Goal: Navigation & Orientation: Find specific page/section

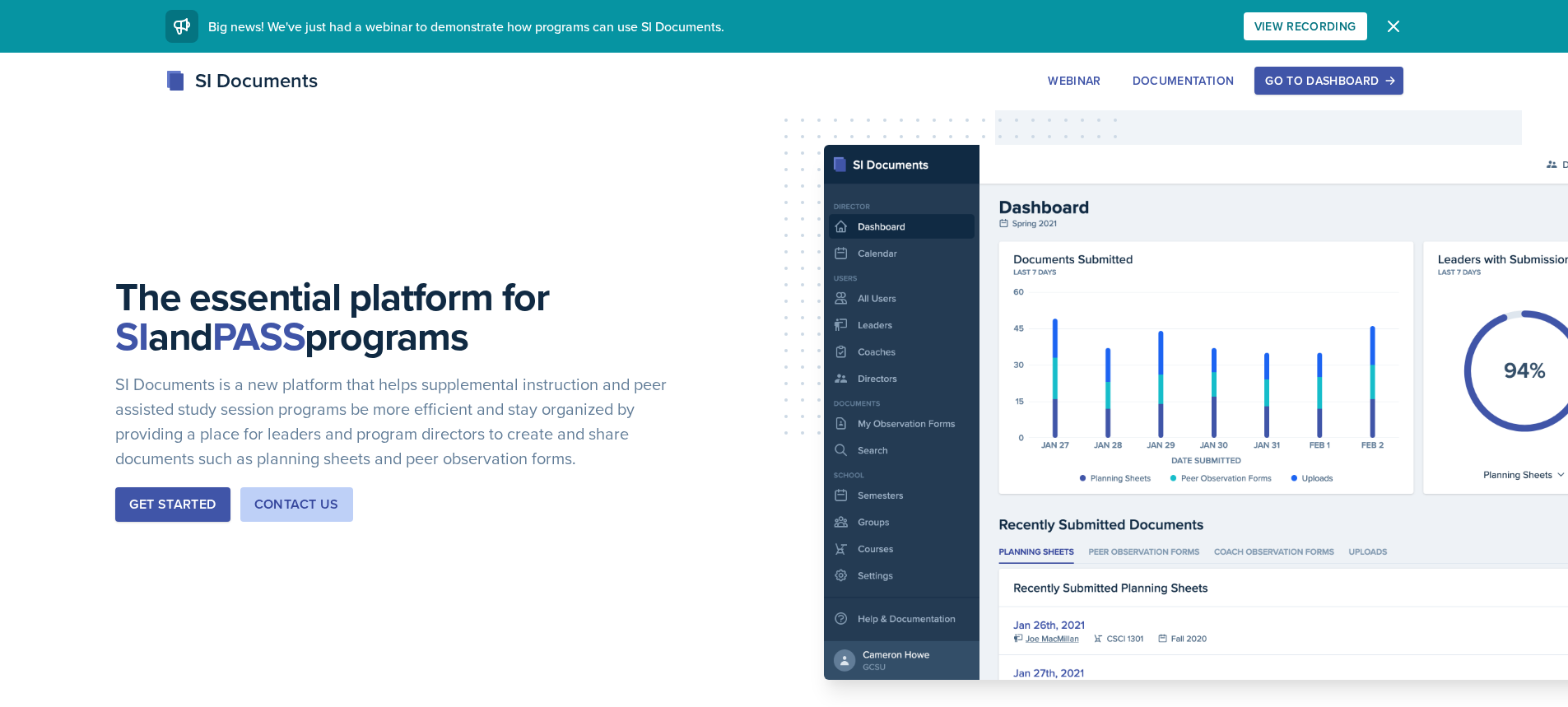
click at [1290, 79] on div "Go to Dashboard" at bounding box center [1328, 80] width 127 height 14
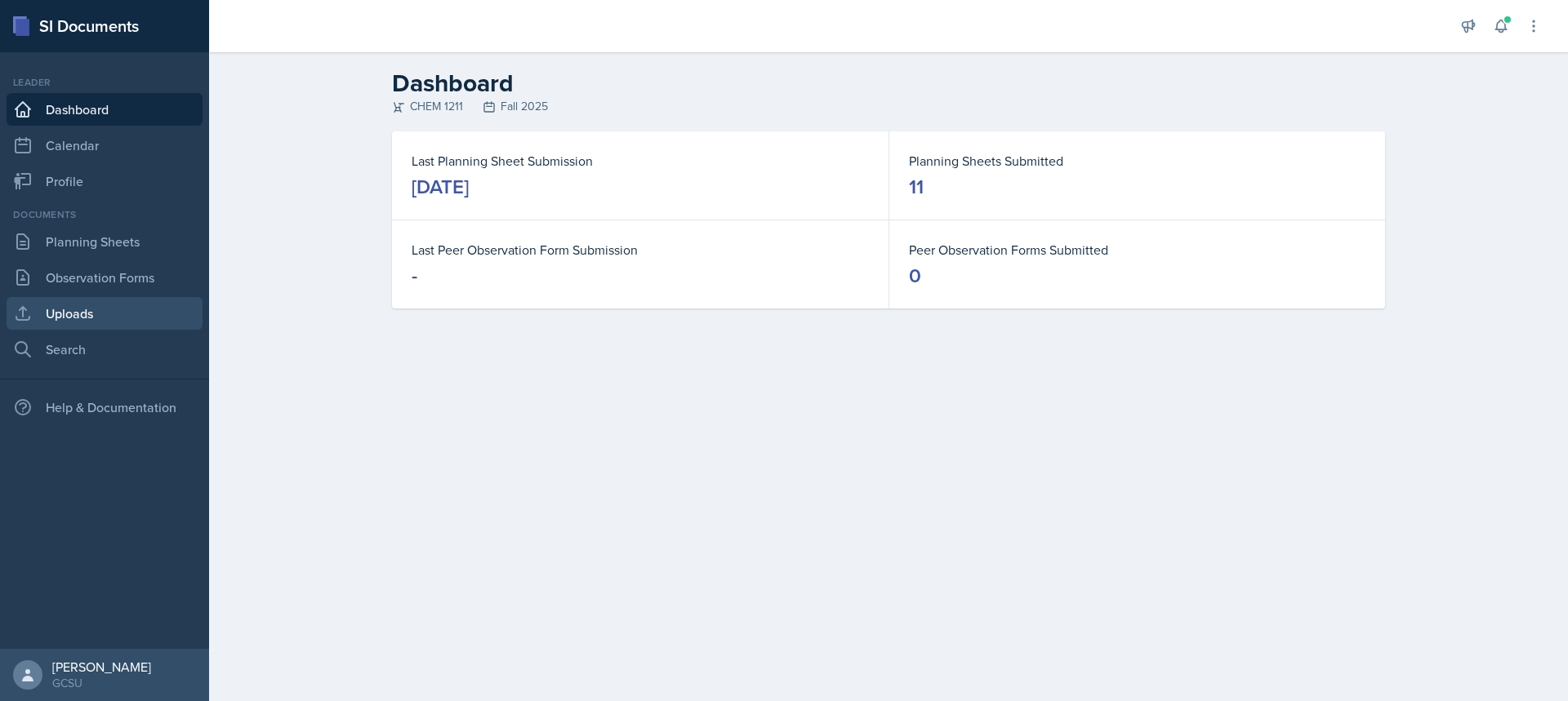
click at [38, 314] on link "Uploads" at bounding box center [105, 313] width 196 height 33
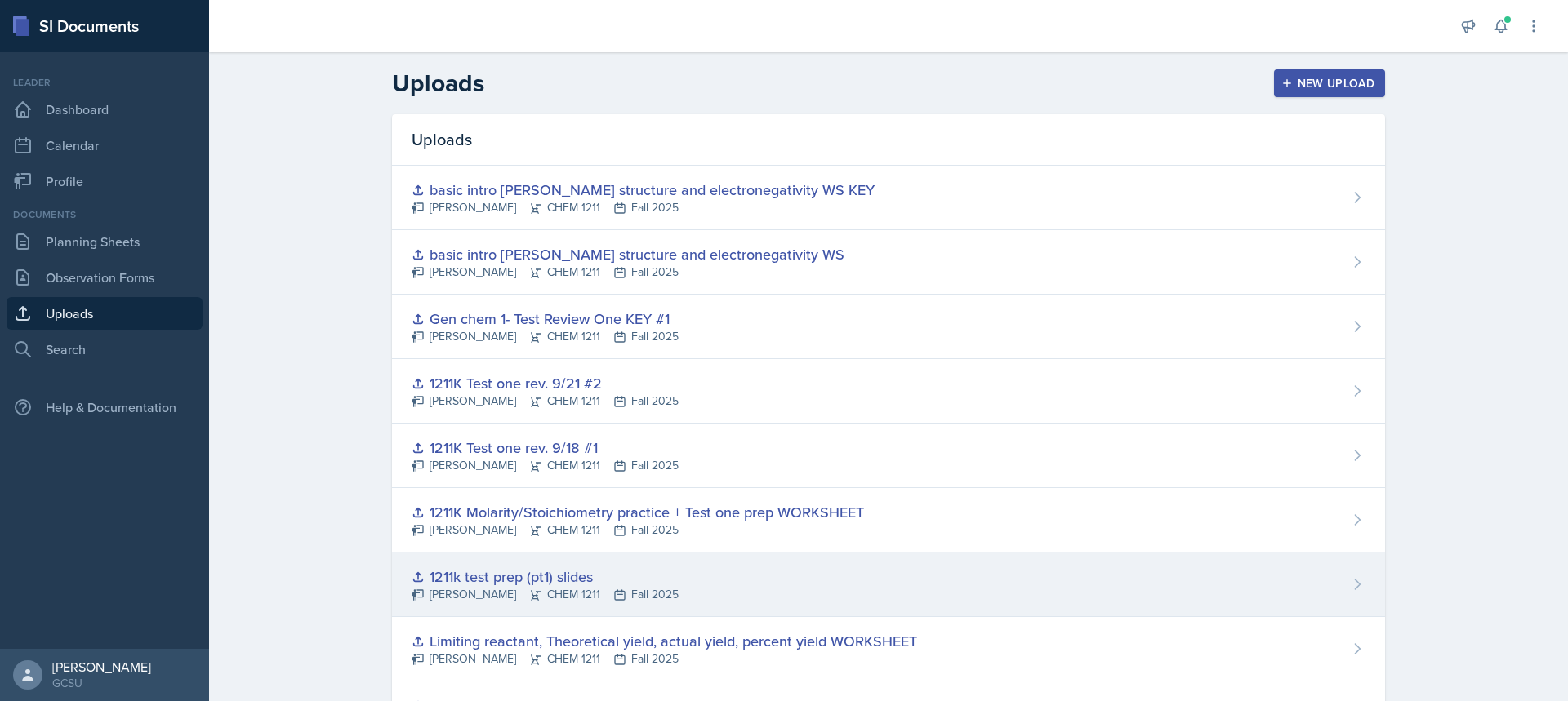
click at [823, 587] on div "1211k test prep (pt1) slides [PERSON_NAME] CHEM 1211 Fall 2025" at bounding box center [888, 585] width 993 height 64
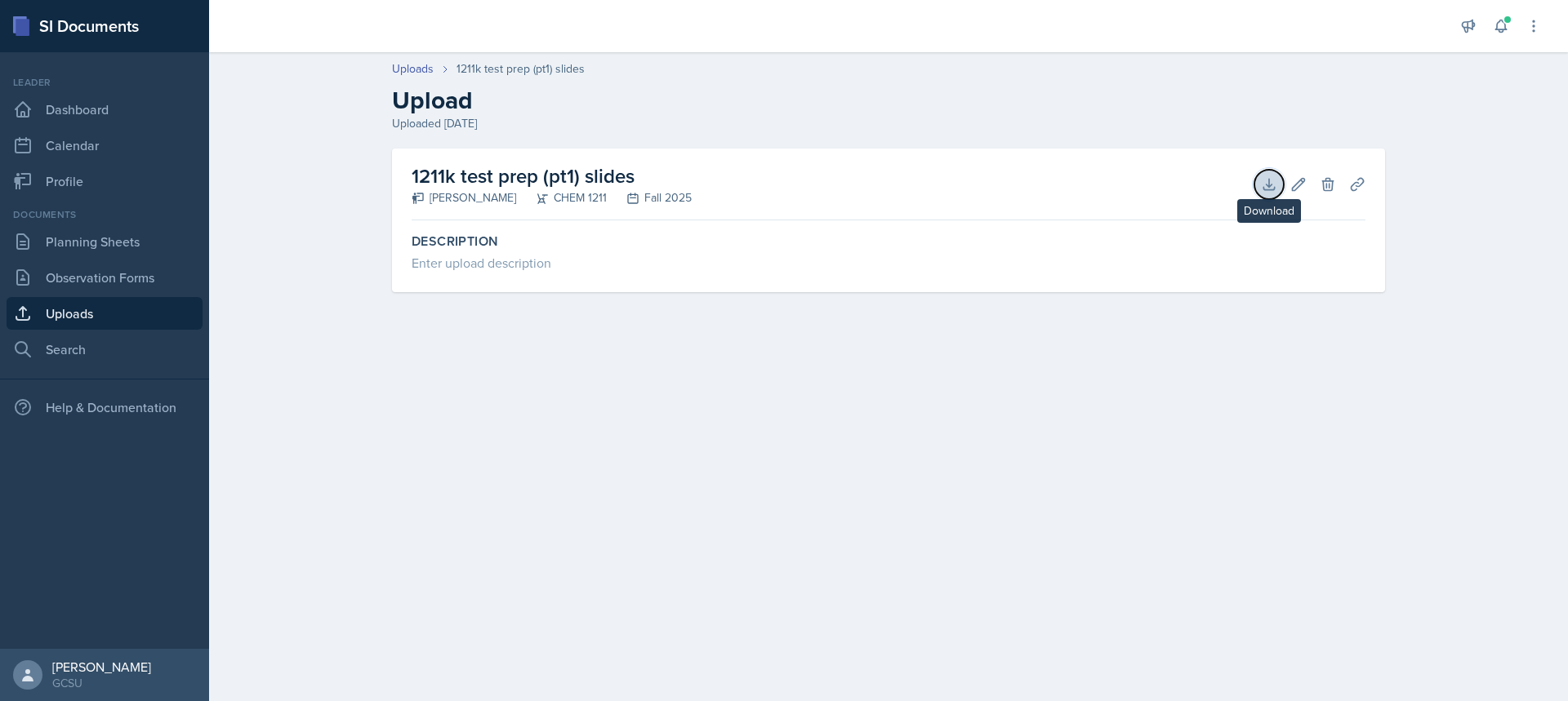
click at [1270, 179] on icon at bounding box center [1268, 184] width 16 height 16
click at [84, 282] on link "Observation Forms" at bounding box center [105, 278] width 196 height 33
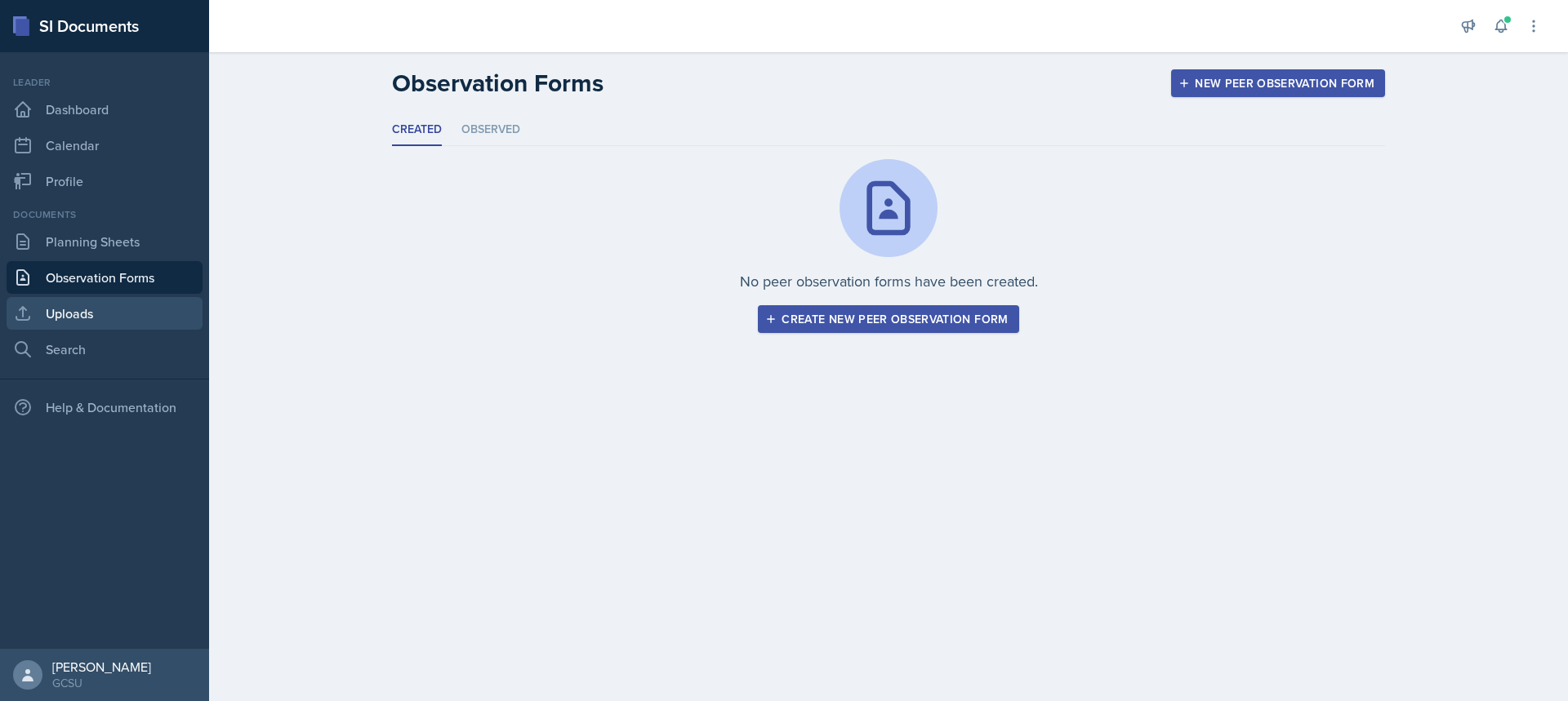
click at [82, 314] on link "Uploads" at bounding box center [105, 313] width 196 height 33
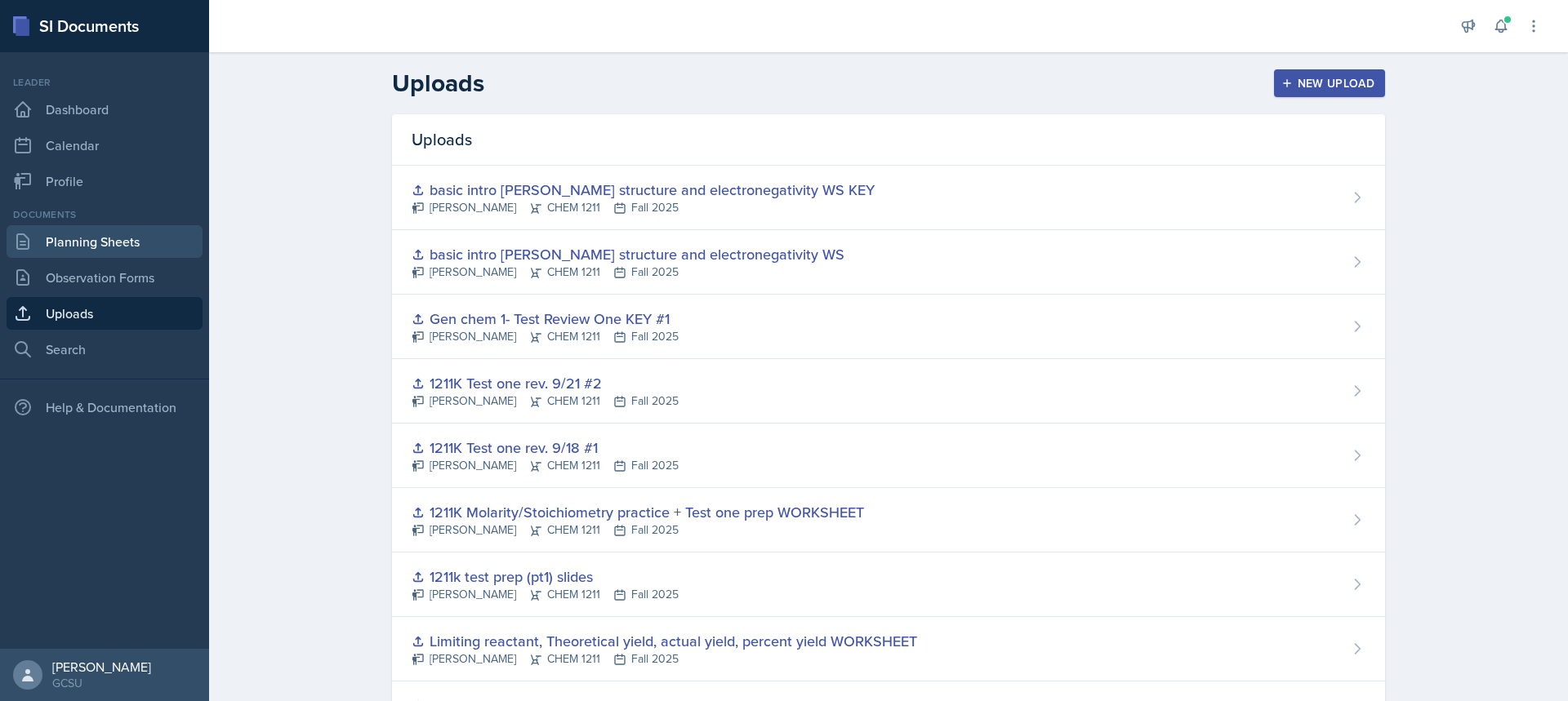
click at [84, 240] on link "Planning Sheets" at bounding box center [105, 241] width 196 height 33
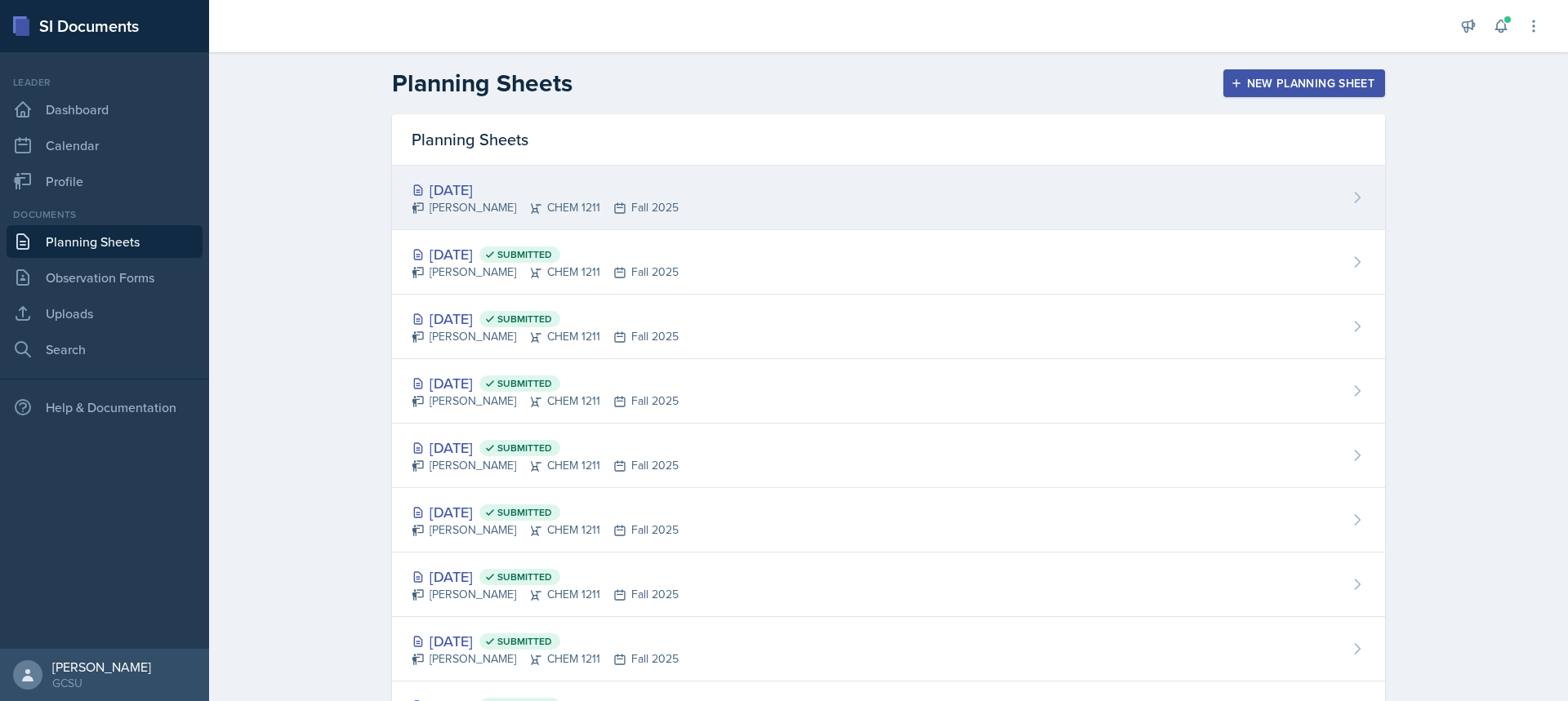
click at [592, 184] on div "[DATE]" at bounding box center [545, 189] width 267 height 22
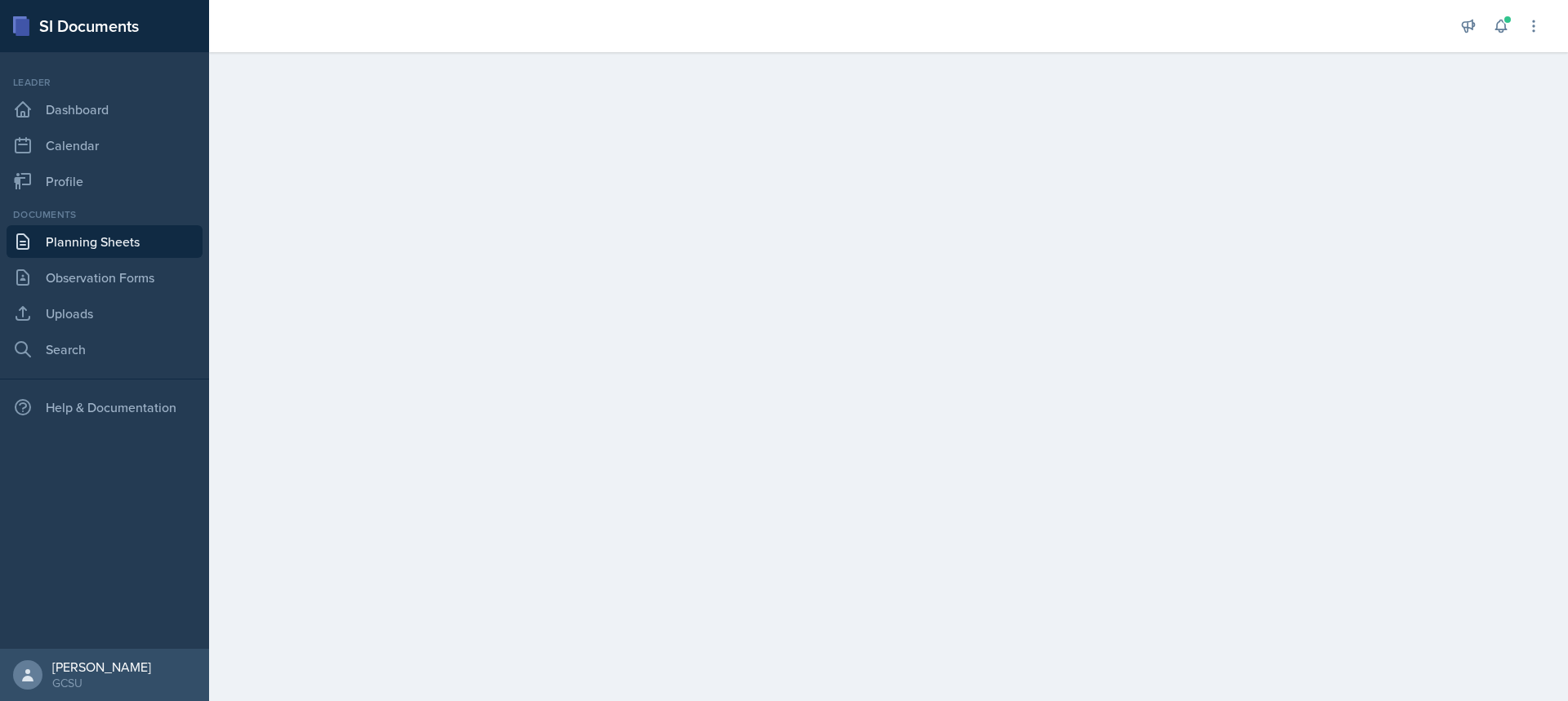
click at [82, 248] on link "Planning Sheets" at bounding box center [105, 241] width 196 height 33
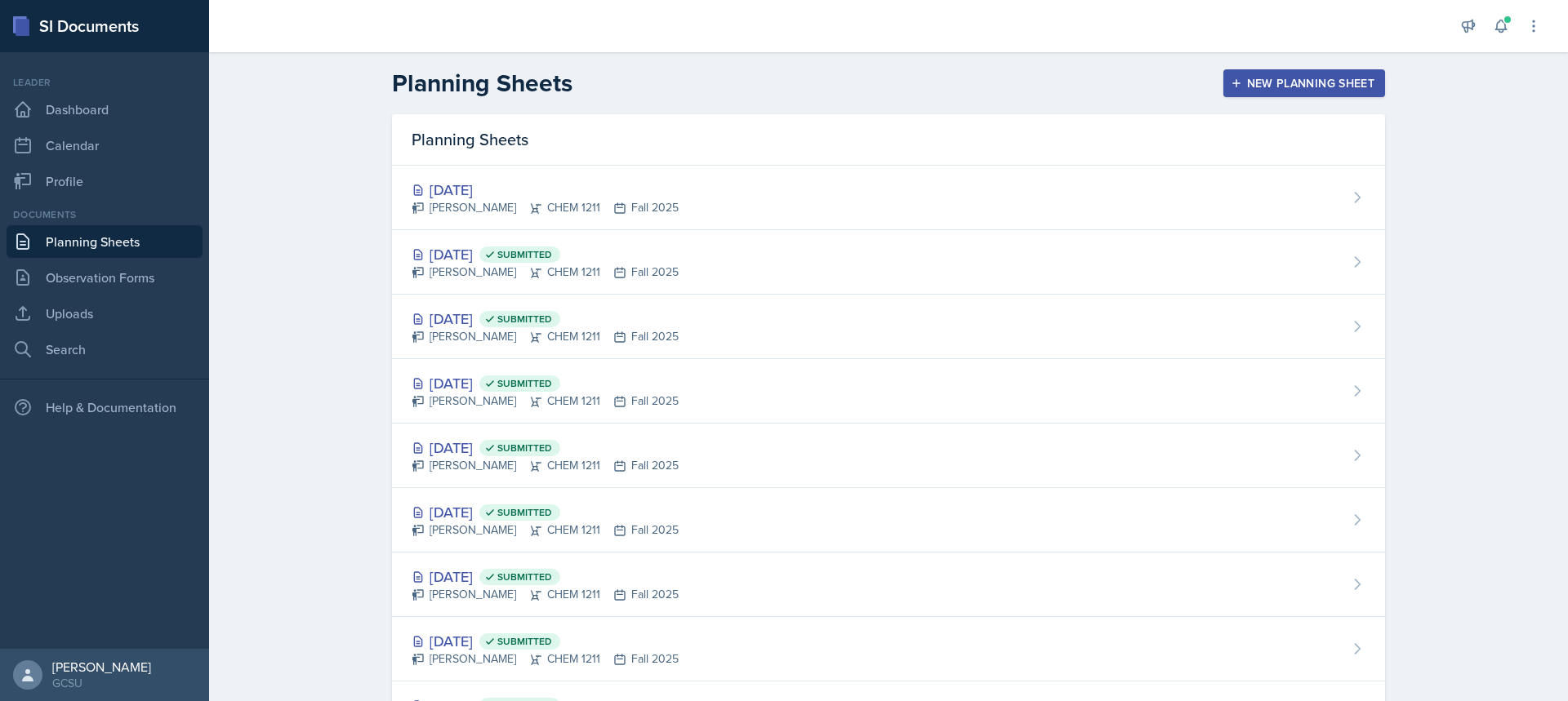
click at [82, 248] on link "Planning Sheets" at bounding box center [105, 241] width 196 height 33
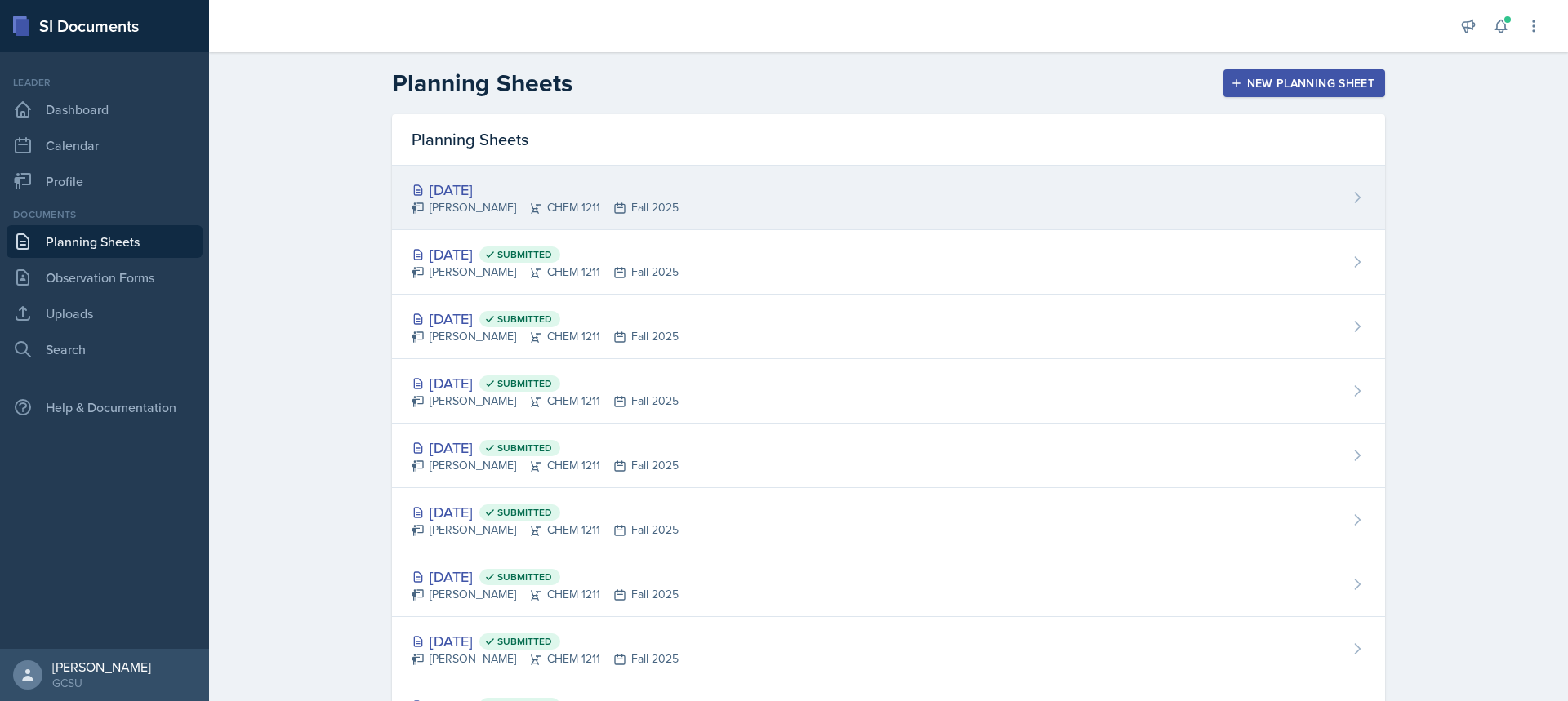
click at [634, 197] on div "[DATE]" at bounding box center [545, 189] width 267 height 22
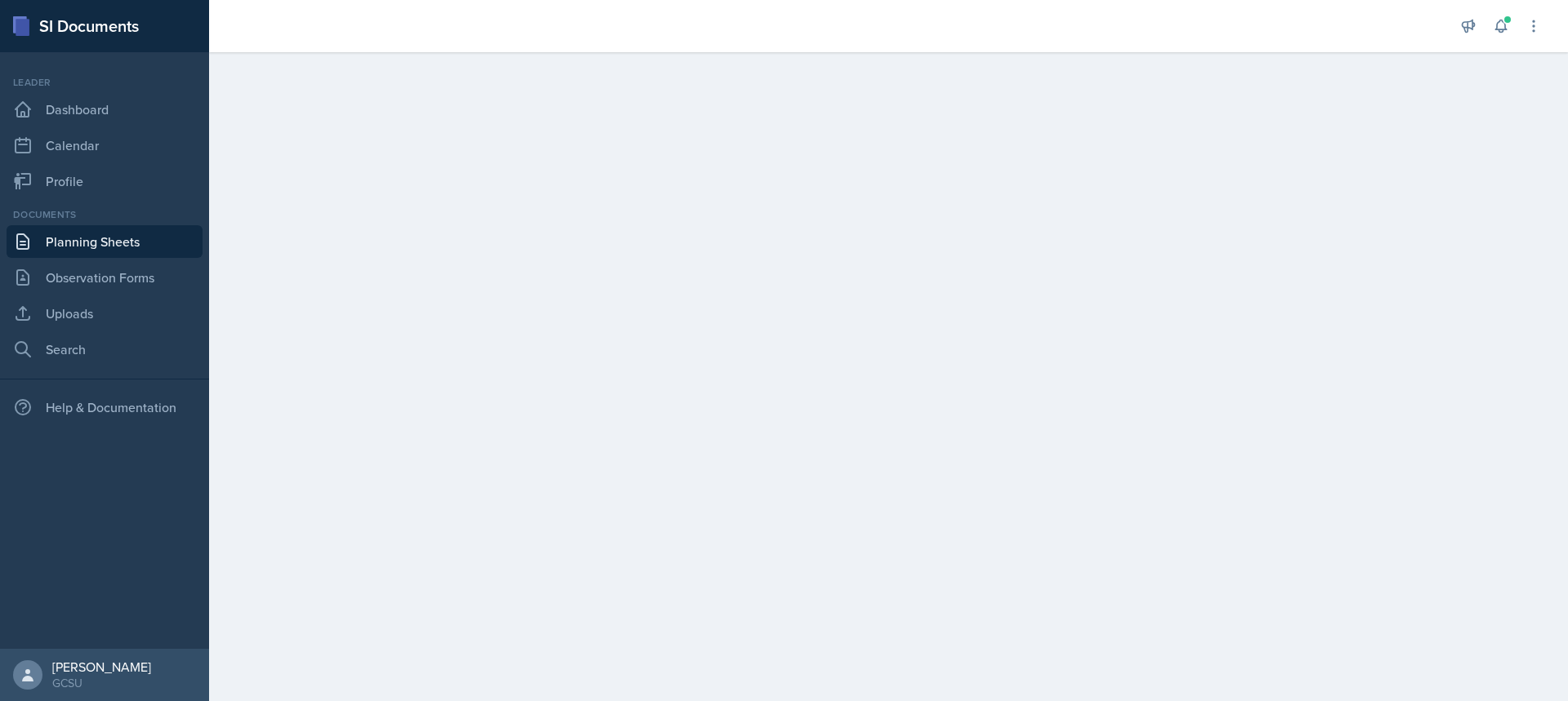
click at [57, 237] on link "Planning Sheets" at bounding box center [105, 241] width 196 height 33
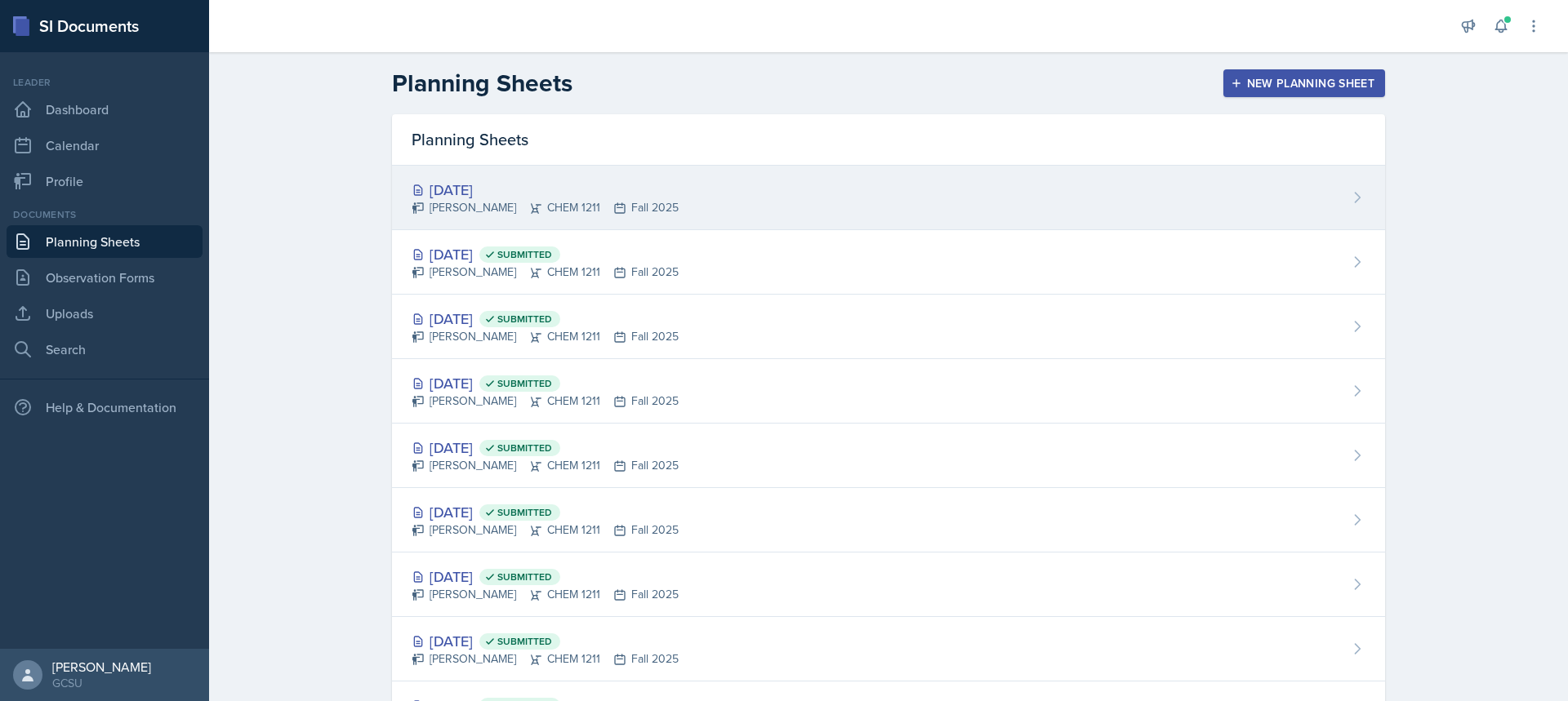
click at [532, 202] on div "[PERSON_NAME] CHEM 1211 Fall 2025" at bounding box center [545, 208] width 267 height 17
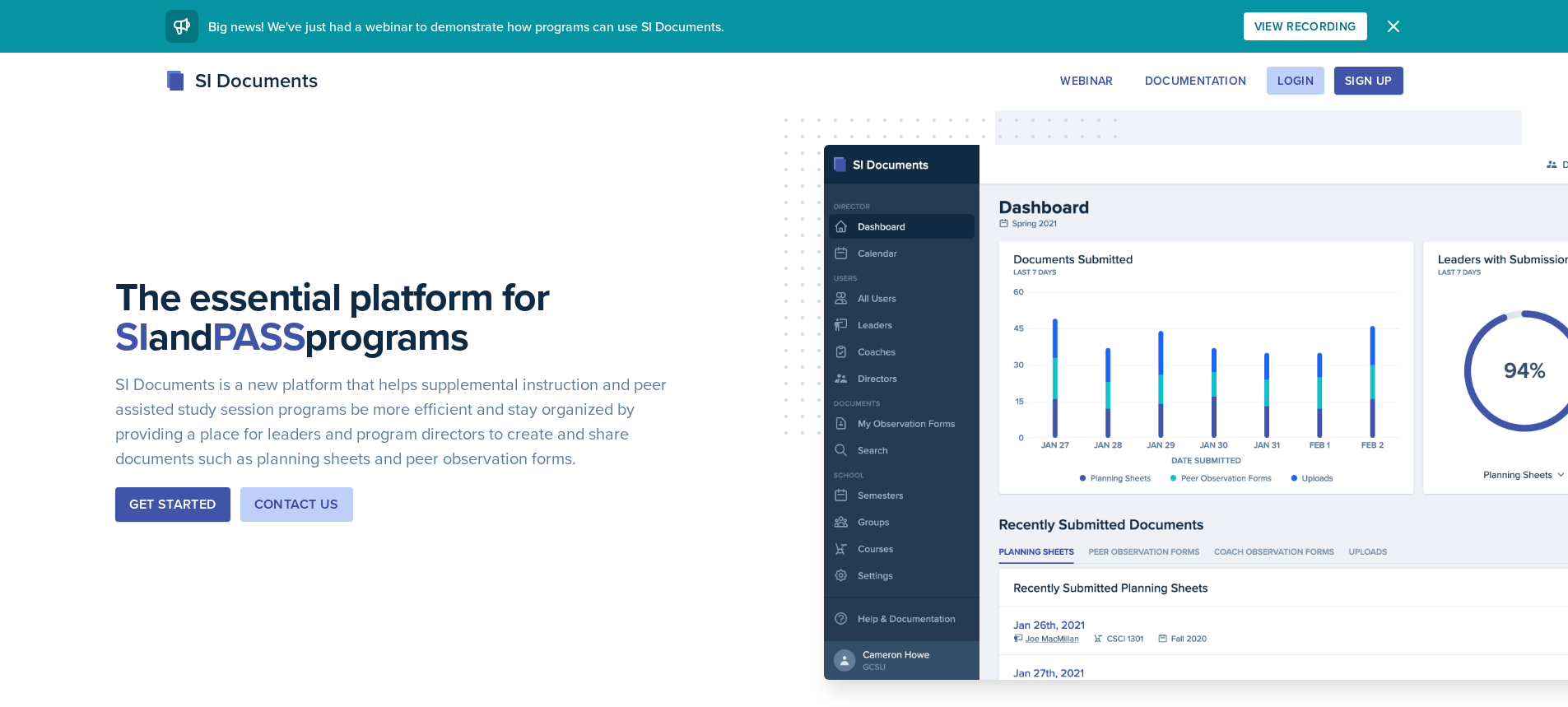
click at [1380, 83] on div "Sign Up" at bounding box center [1368, 80] width 47 height 14
click at [1294, 78] on div "Login" at bounding box center [1295, 80] width 36 height 14
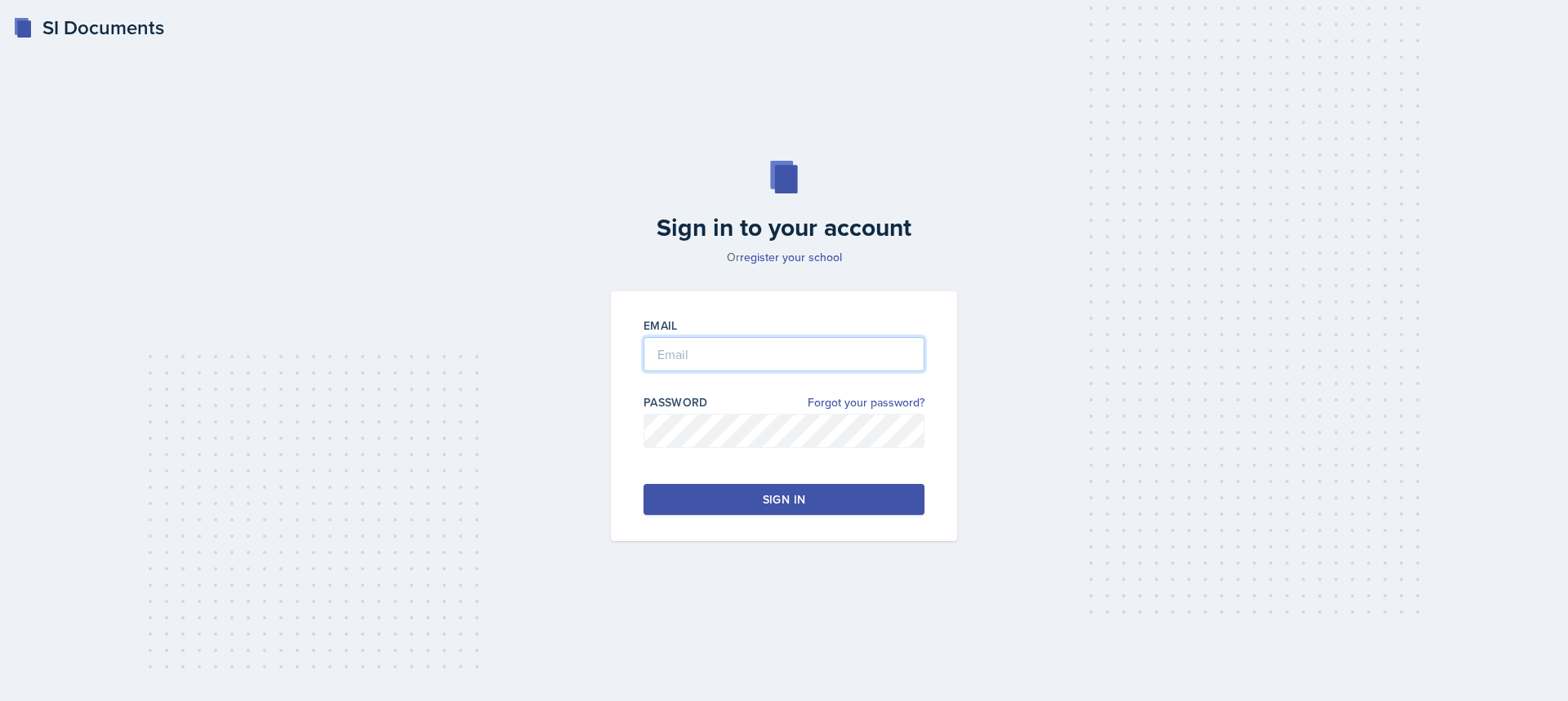
click at [889, 357] on input "email" at bounding box center [784, 355] width 281 height 35
type input "lucyartime12@gmail.com"
click at [802, 338] on input "lucyartime12@gmail.com" at bounding box center [784, 355] width 281 height 35
click at [797, 354] on input "lucyartime12@gmail.com" at bounding box center [784, 355] width 281 height 35
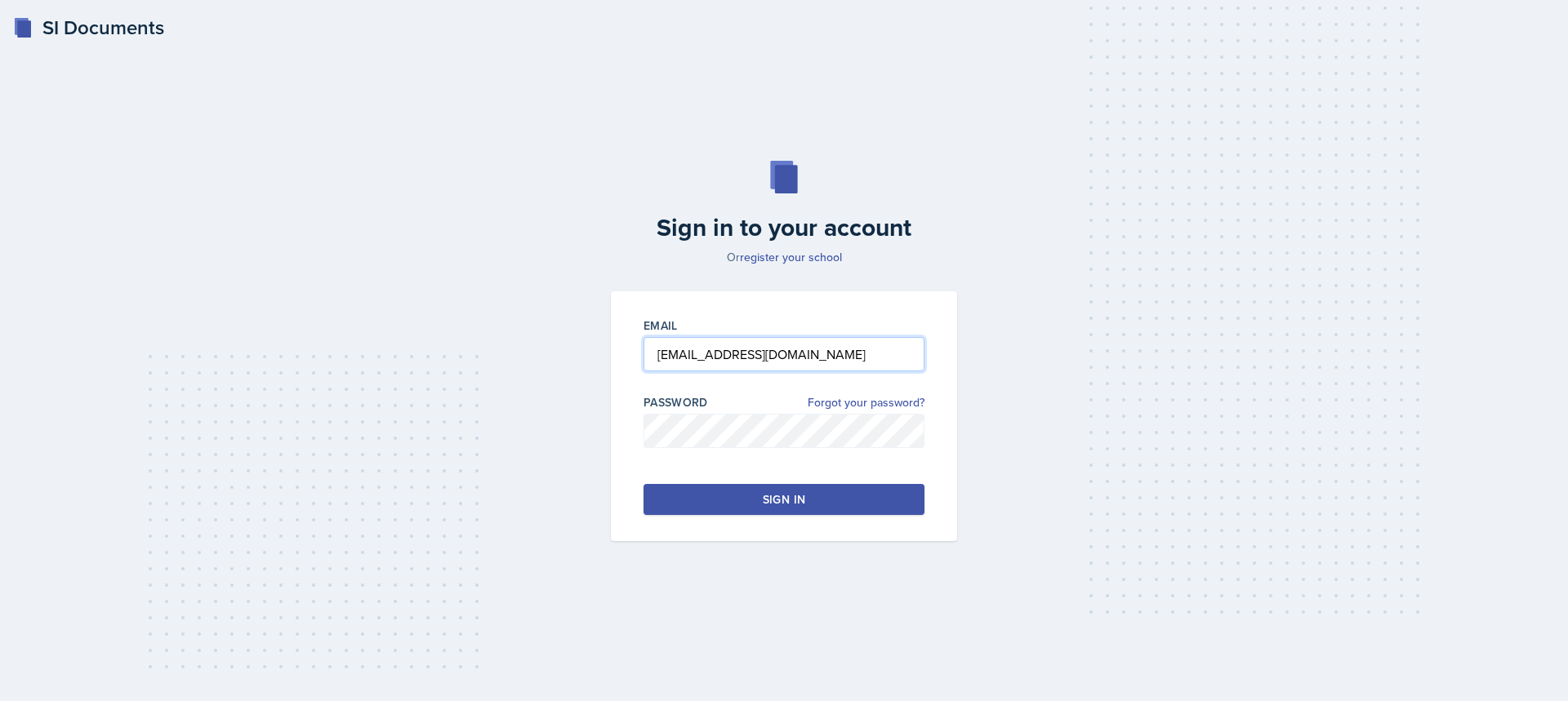
click at [797, 354] on input "lucyartime12@gmail.com" at bounding box center [784, 355] width 281 height 35
type input "lucy.artime@bobcats.gcsu.edu"
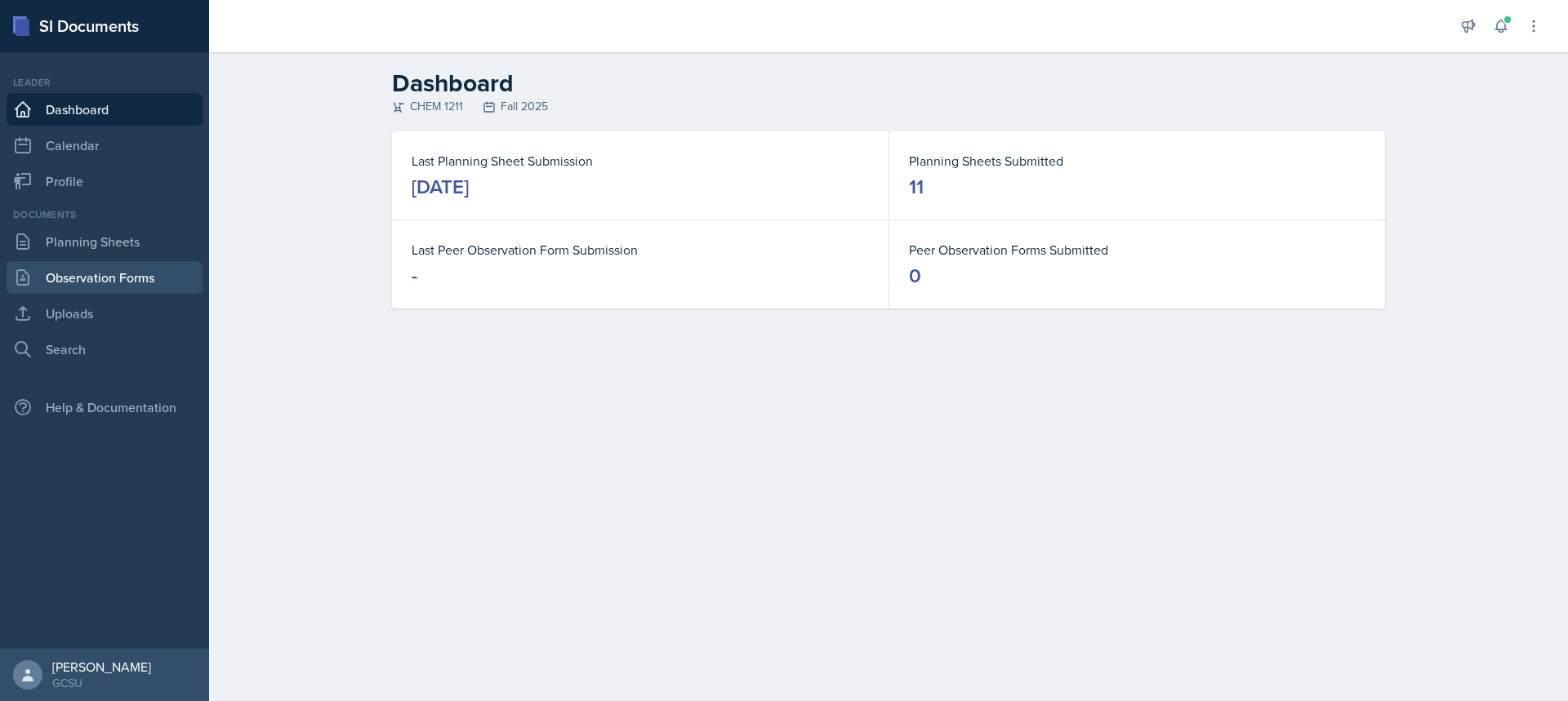
click at [99, 266] on link "Observation Forms" at bounding box center [105, 278] width 196 height 33
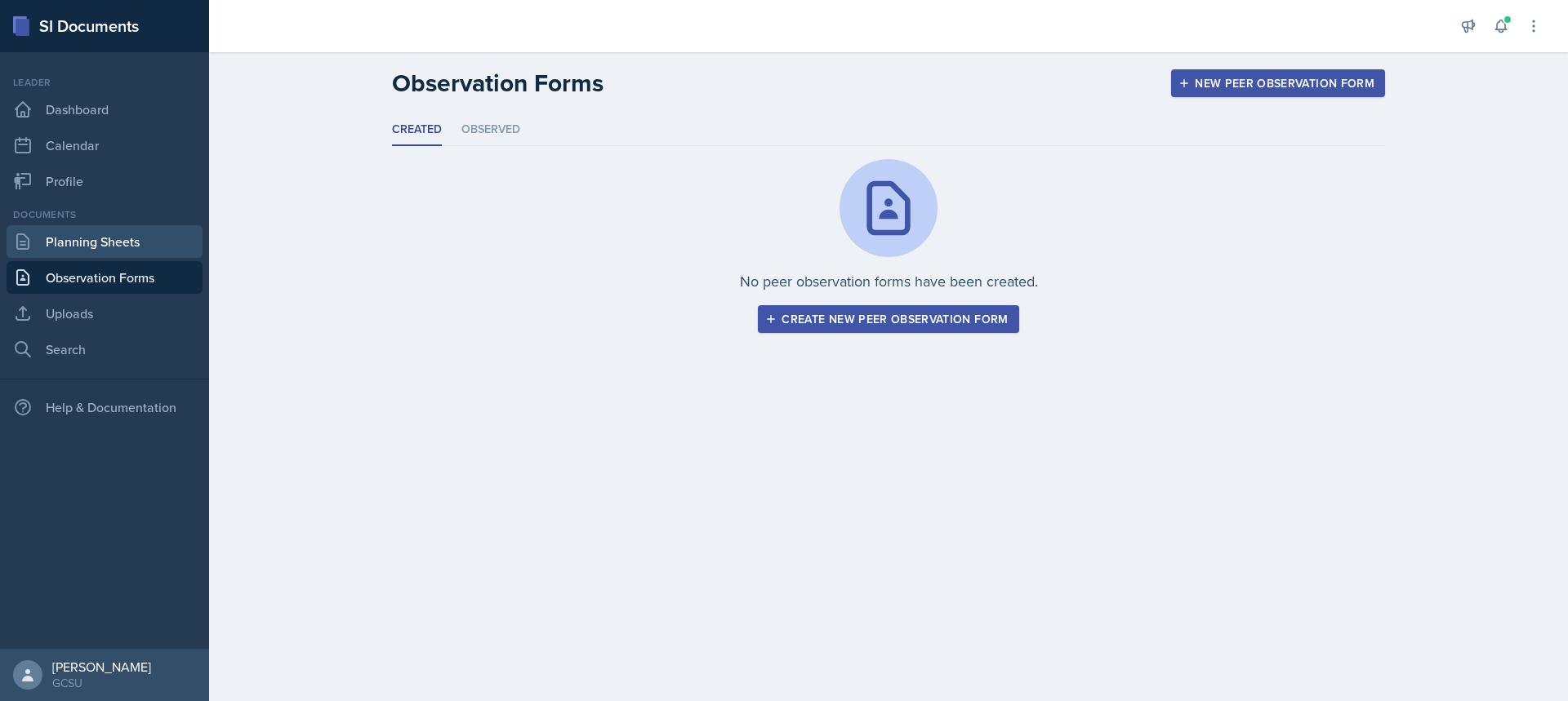
click at [107, 240] on link "Planning Sheets" at bounding box center [105, 241] width 196 height 33
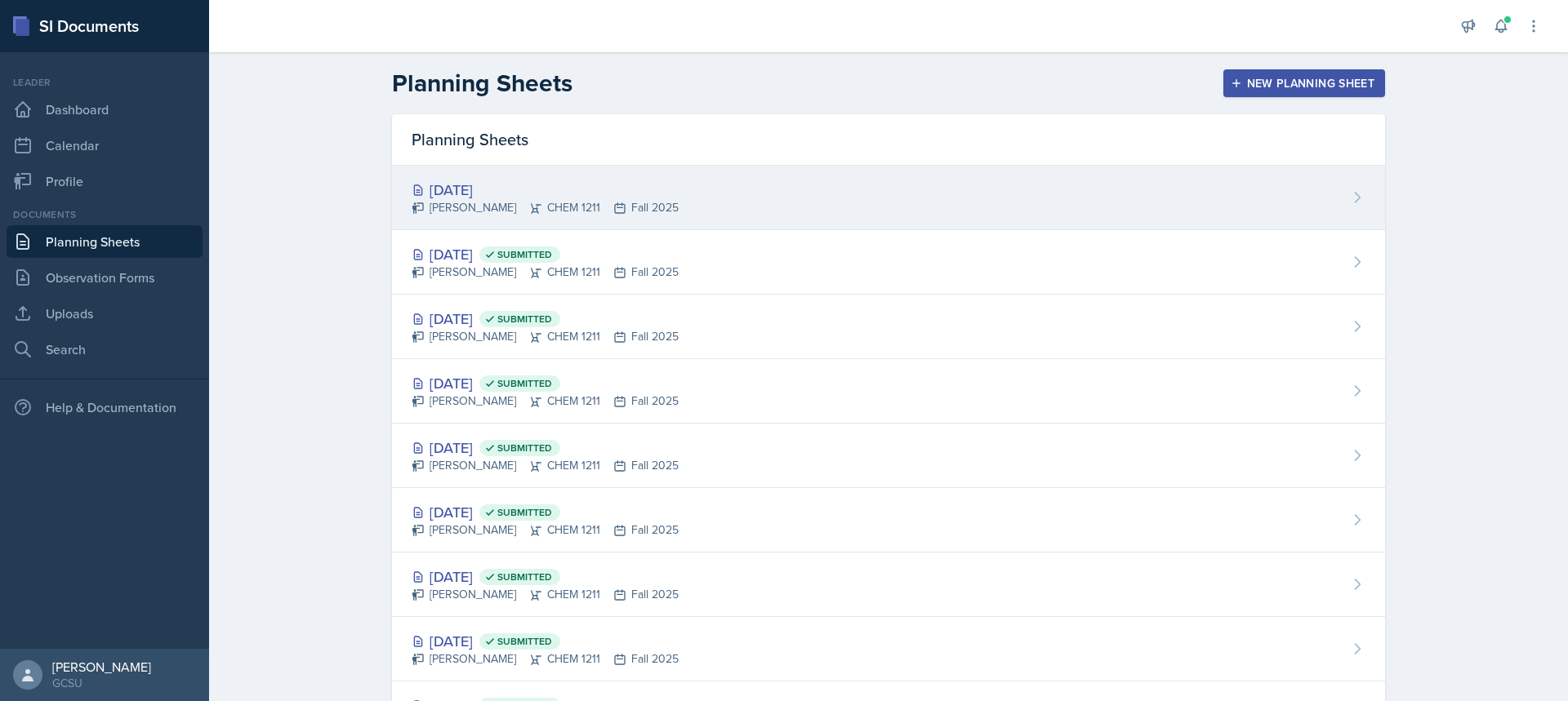
click at [493, 184] on div "[DATE]" at bounding box center [545, 189] width 267 height 22
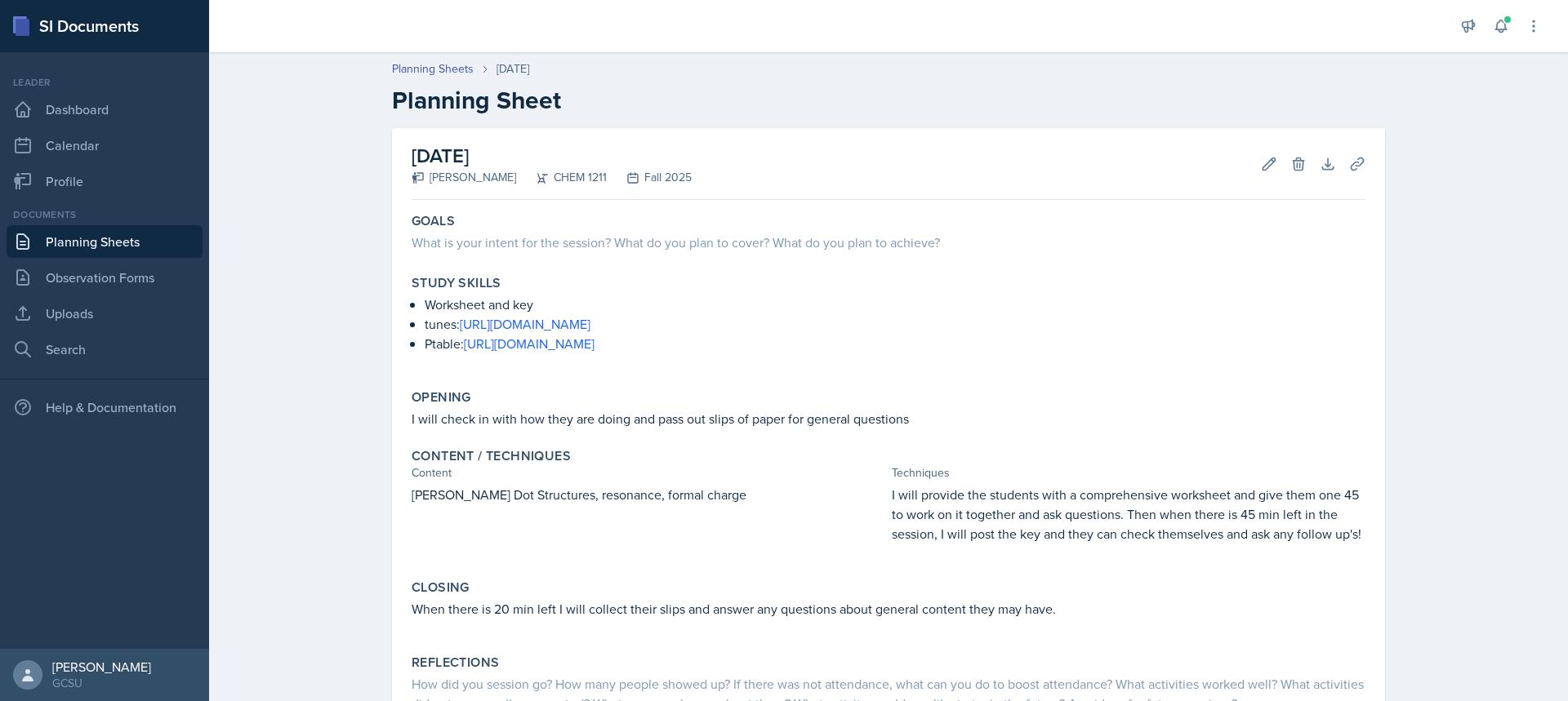
click at [58, 253] on link "Planning Sheets" at bounding box center [105, 241] width 196 height 33
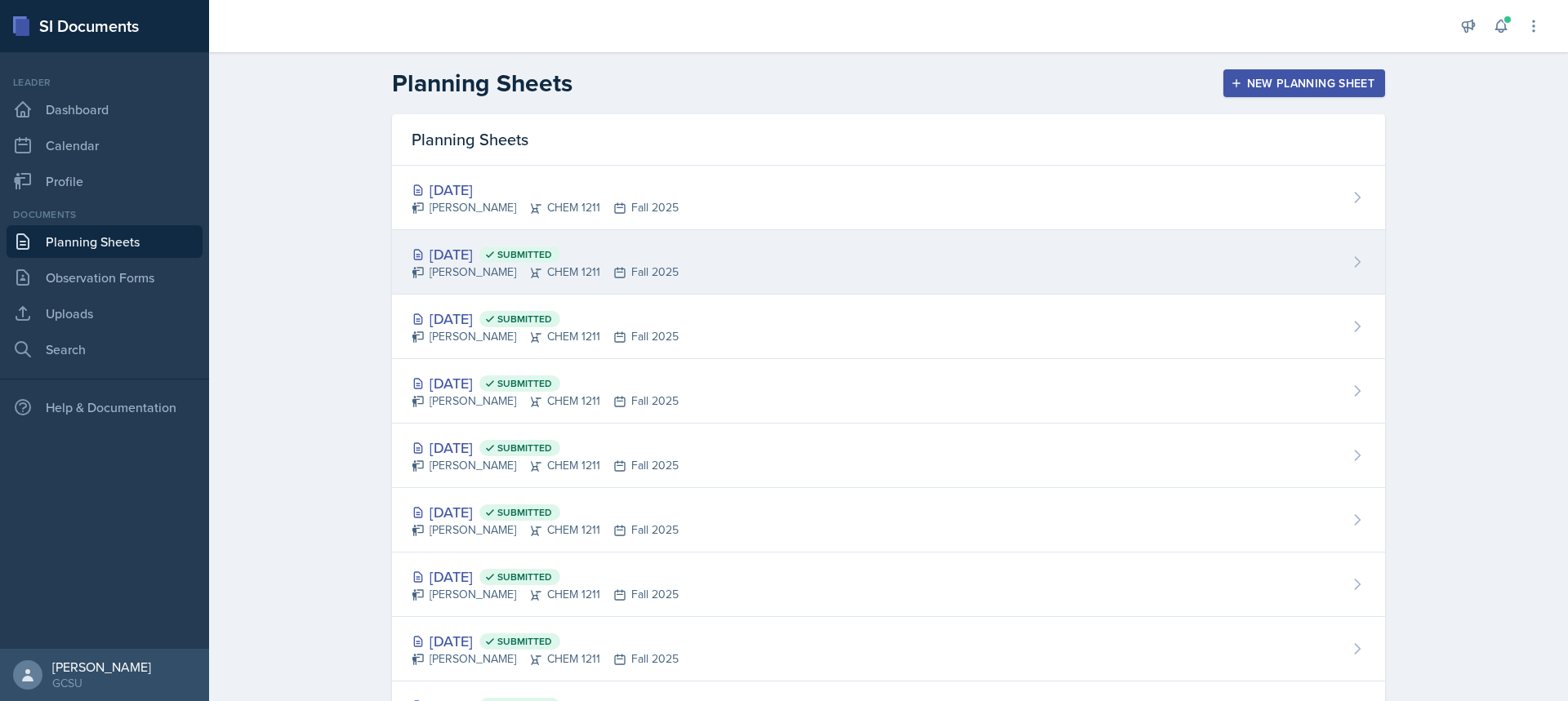
click at [461, 256] on div "Sep 25th, 2025 Submitted" at bounding box center [545, 254] width 267 height 22
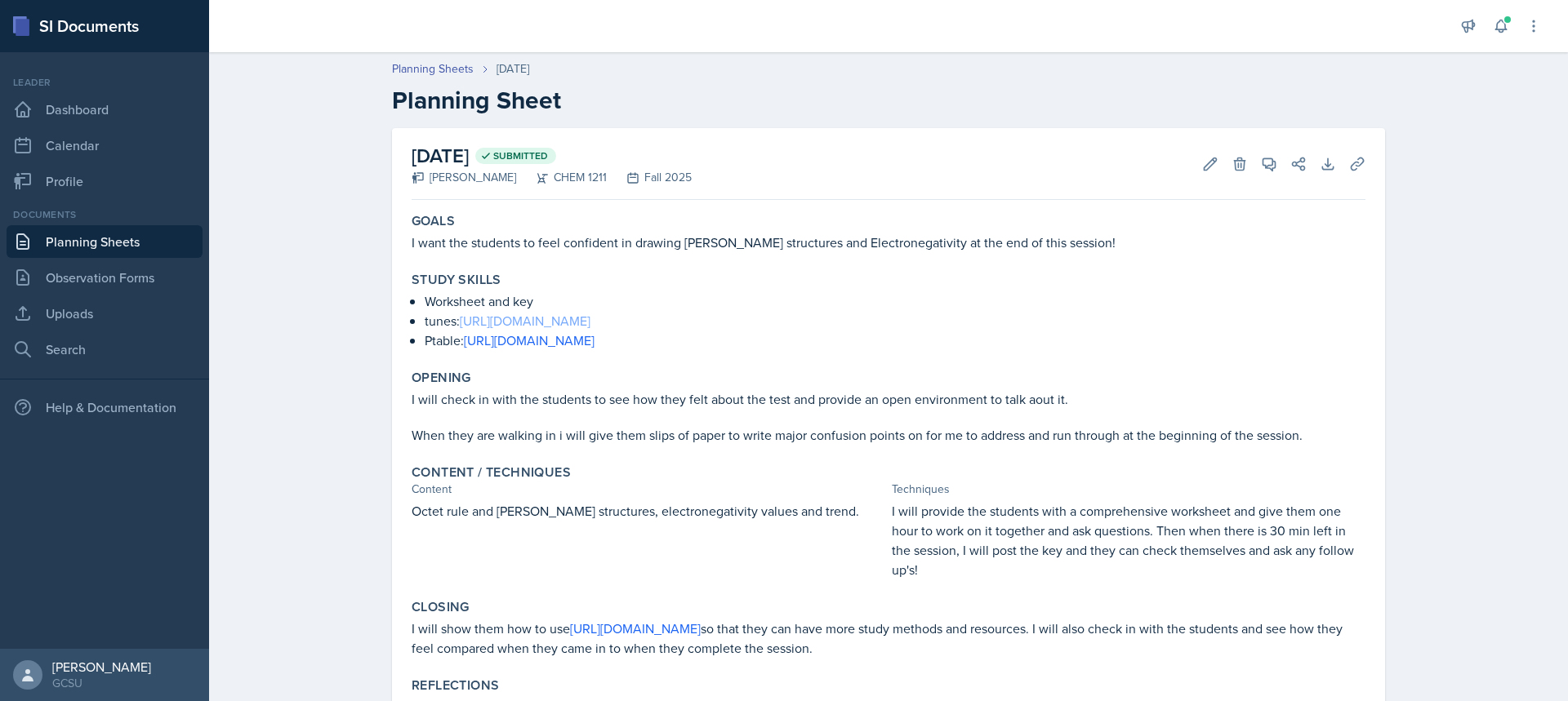
click at [500, 319] on link "https://www.youtube.com/watch?v=WYYReHnt8Es&list=RDWYYReHnt8Es&start_radio=1" at bounding box center [525, 320] width 131 height 18
